Goal: Navigation & Orientation: Understand site structure

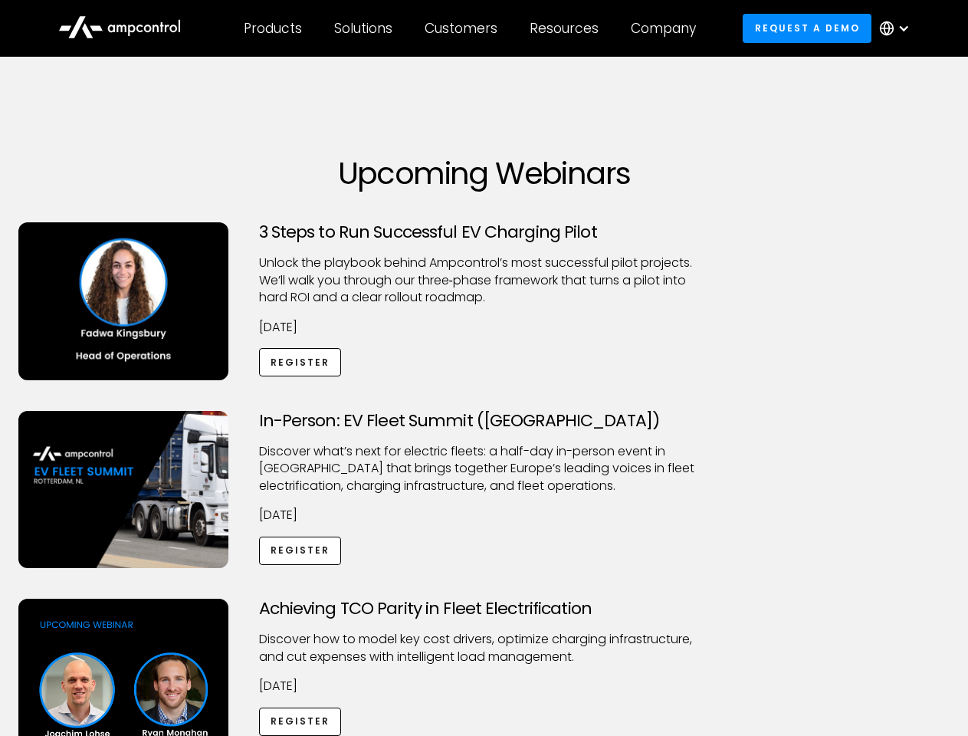
click at [472, 28] on div "Customers" at bounding box center [461, 28] width 73 height 17
click at [272, 28] on div "Products" at bounding box center [273, 28] width 58 height 17
click at [364, 28] on div "Solutions" at bounding box center [363, 28] width 58 height 17
click at [464, 28] on div "Customers" at bounding box center [461, 28] width 73 height 17
click at [567, 28] on div "Resources" at bounding box center [564, 28] width 69 height 17
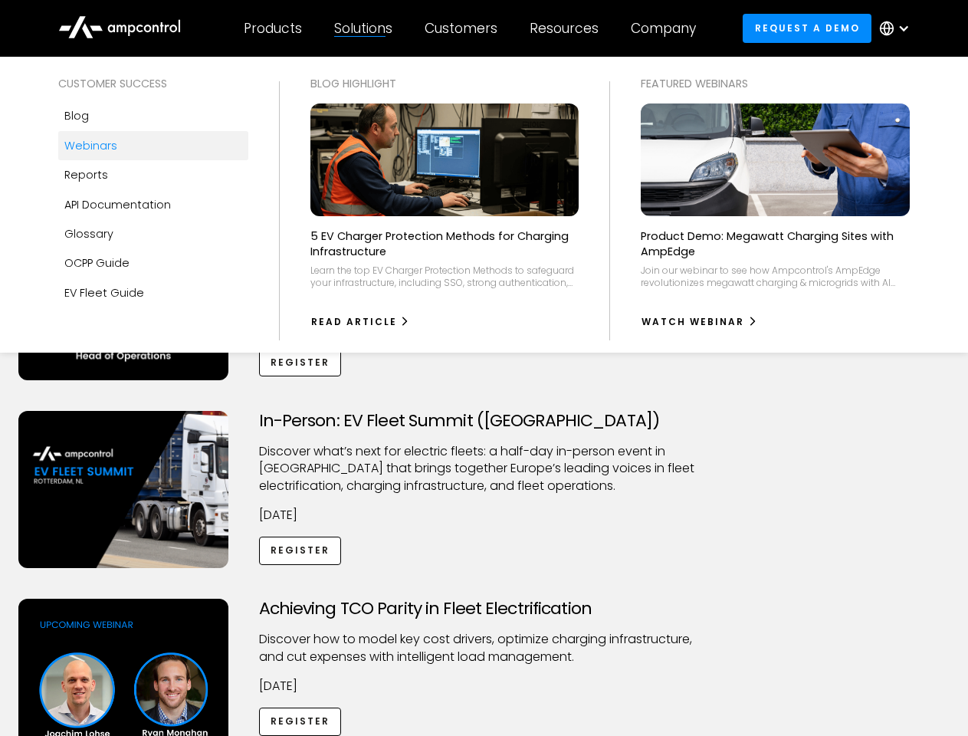
click at [669, 28] on div "Company" at bounding box center [663, 28] width 65 height 17
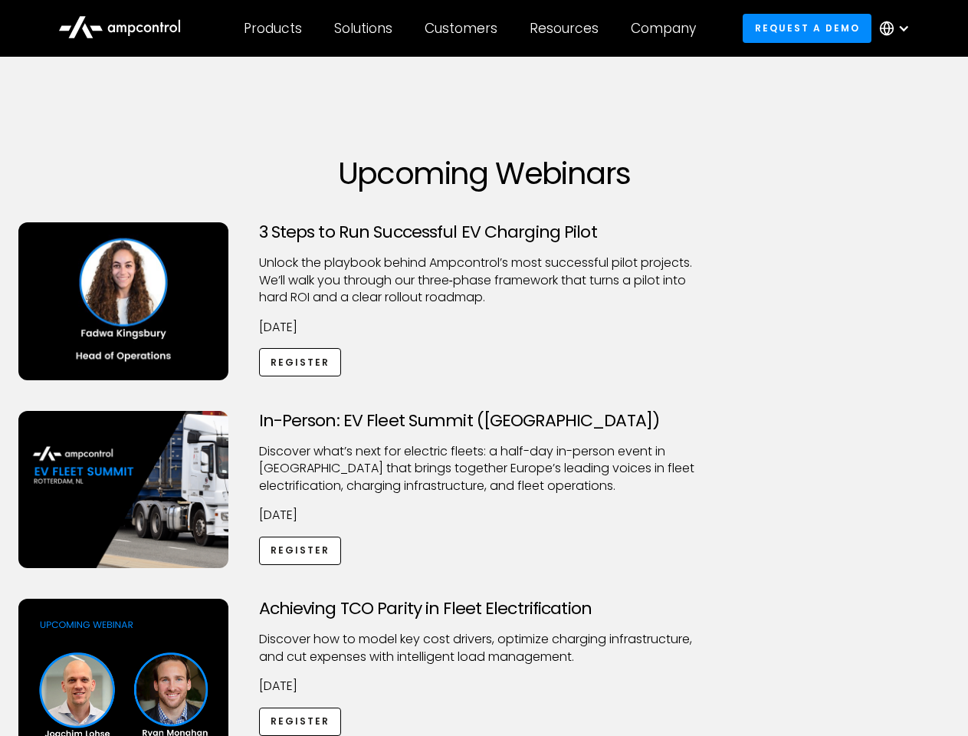
click at [899, 28] on div at bounding box center [904, 28] width 12 height 12
